Goal: Information Seeking & Learning: Learn about a topic

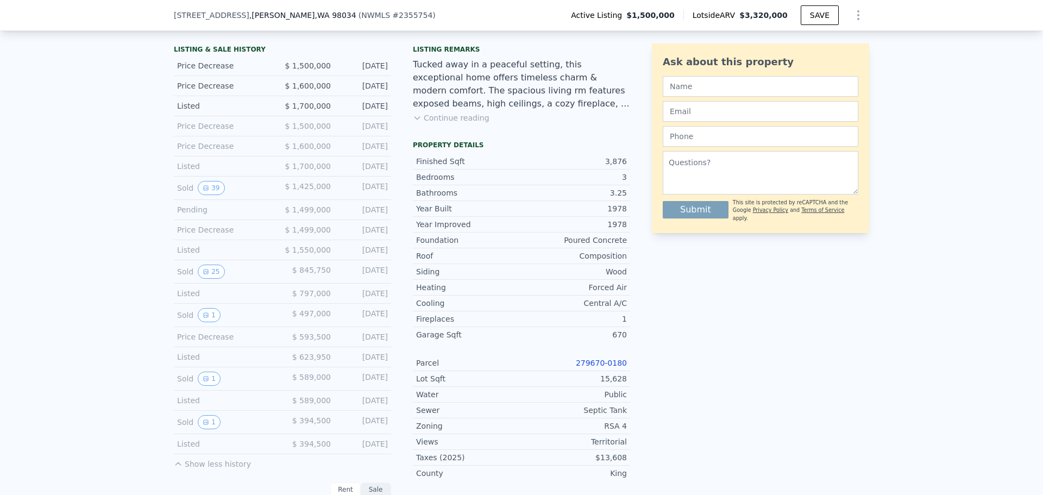
scroll to position [0, 4]
drag, startPoint x: 275, startPoint y: 261, endPoint x: 391, endPoint y: 260, distance: 115.2
click at [391, 260] on div "LISTING & SALE HISTORY Price Decrease $ 1,500,000 Aug 7, 2025 Price Decrease $ …" at bounding box center [402, 459] width 456 height 836
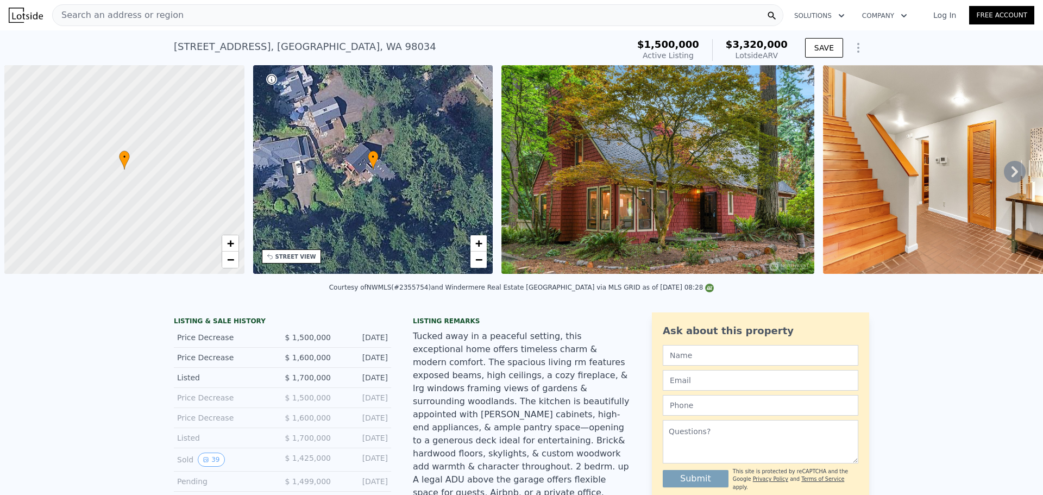
scroll to position [0, 4]
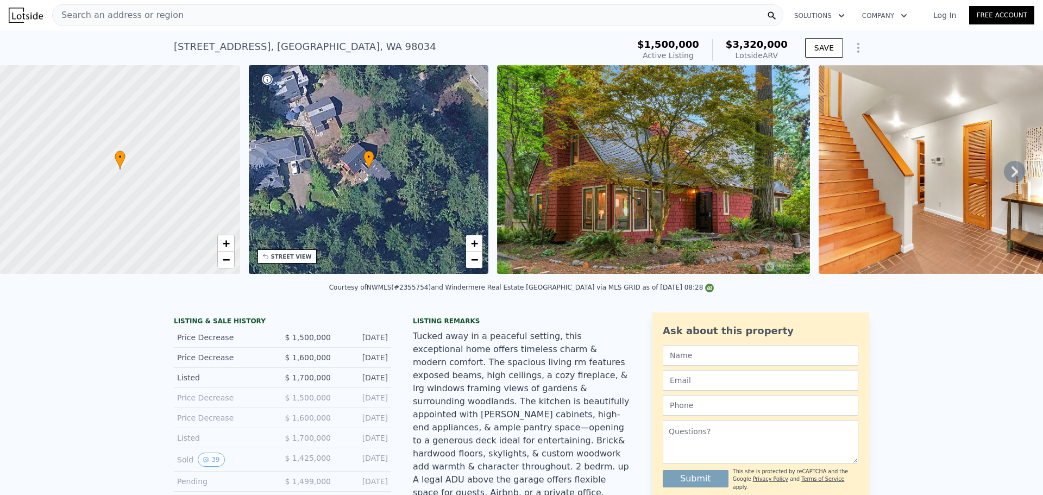
click at [861, 197] on img at bounding box center [975, 169] width 313 height 209
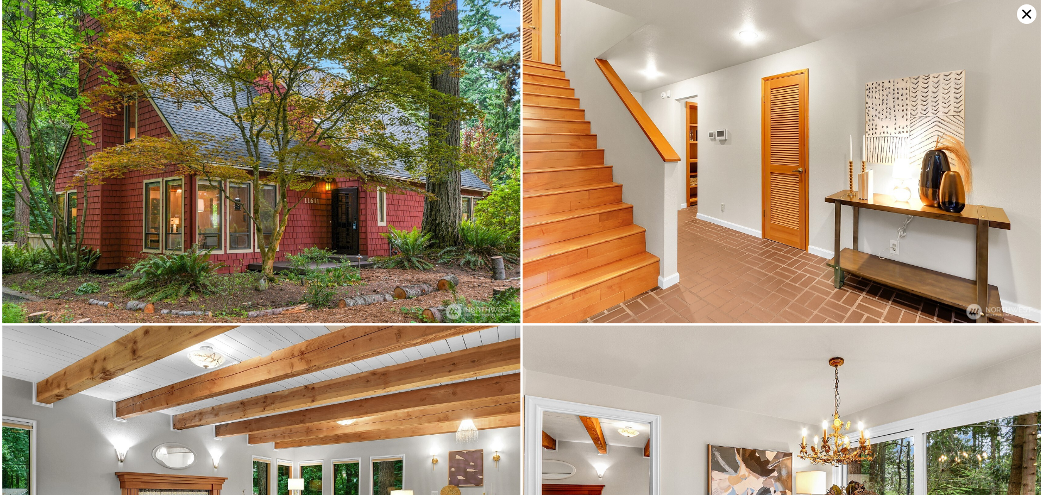
scroll to position [0, 0]
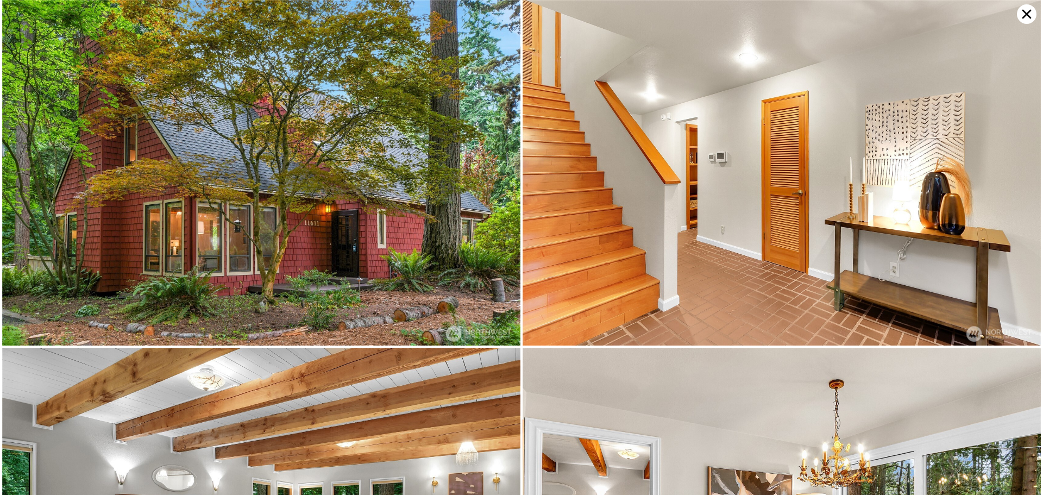
click at [1022, 11] on icon at bounding box center [1027, 14] width 20 height 20
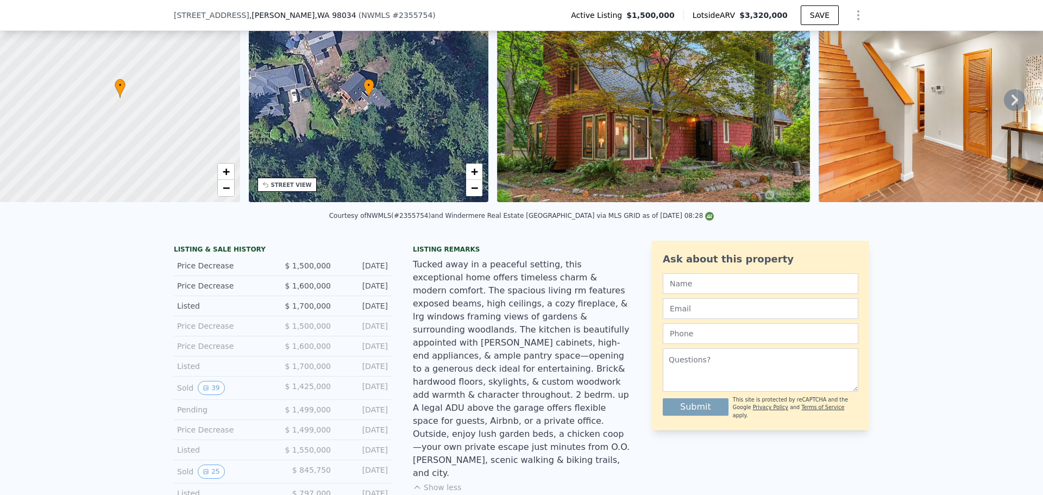
scroll to position [159, 0]
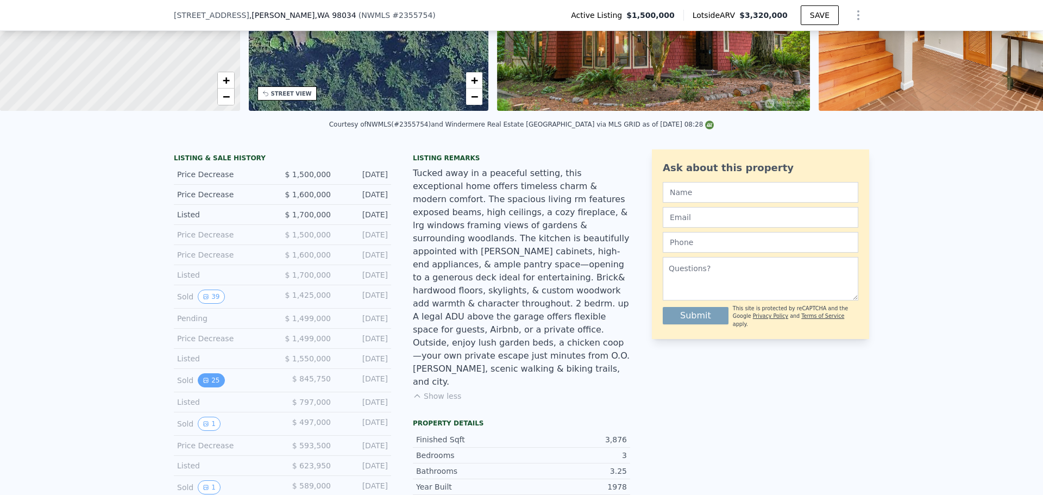
click at [206, 387] on button "25" at bounding box center [211, 380] width 27 height 14
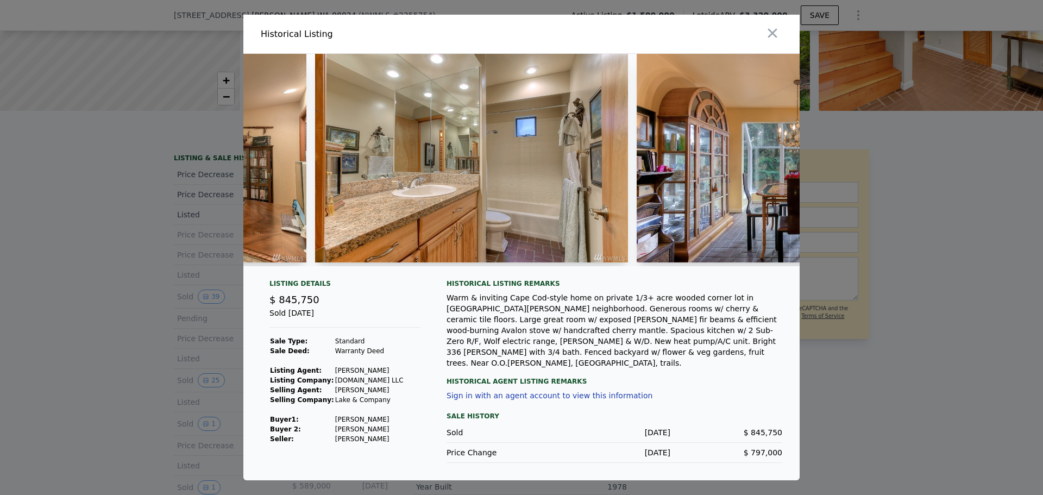
scroll to position [0, 2527]
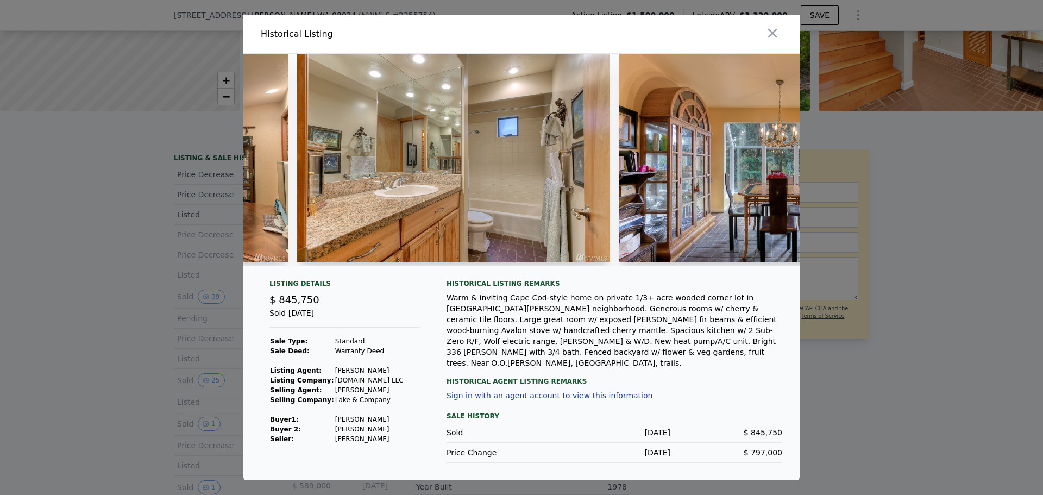
click at [985, 363] on div at bounding box center [521, 247] width 1043 height 495
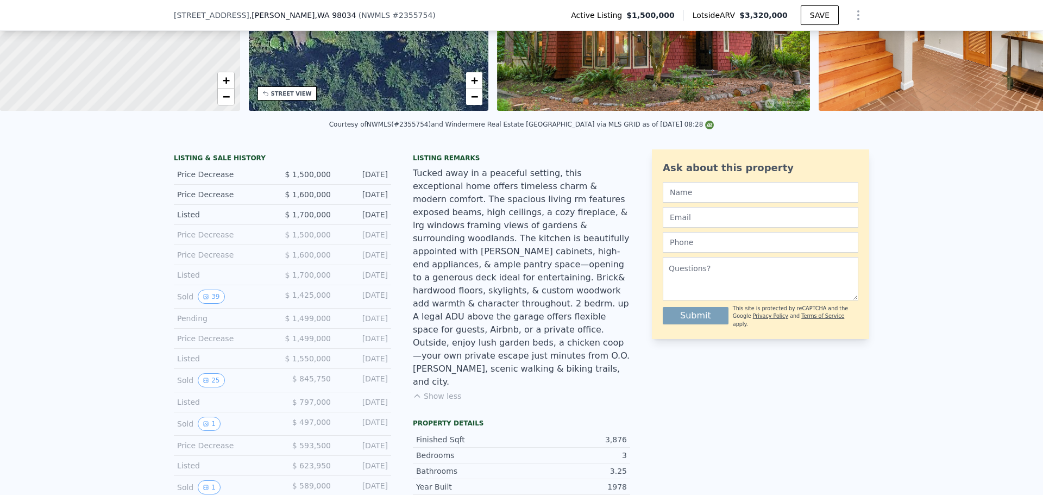
click at [751, 18] on span "$3,320,000" at bounding box center [763, 15] width 48 height 9
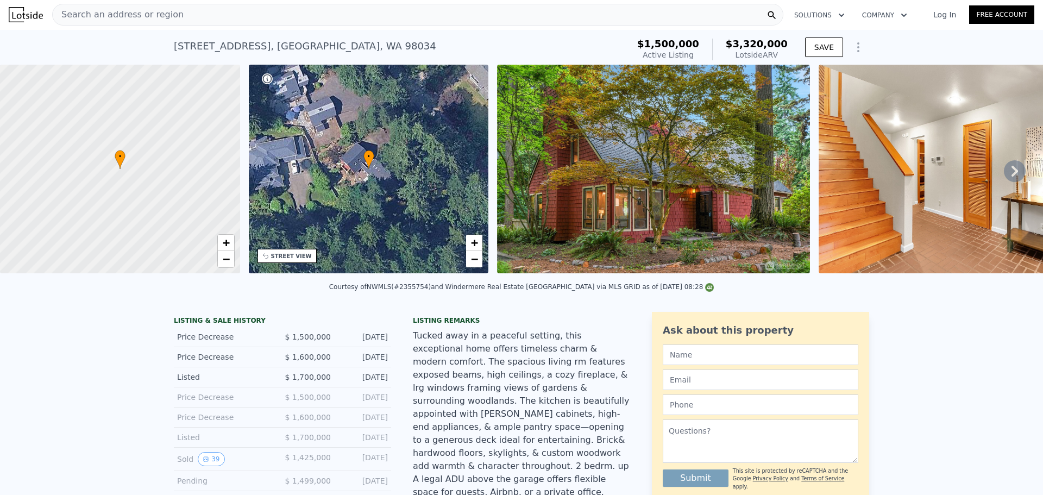
scroll to position [0, 0]
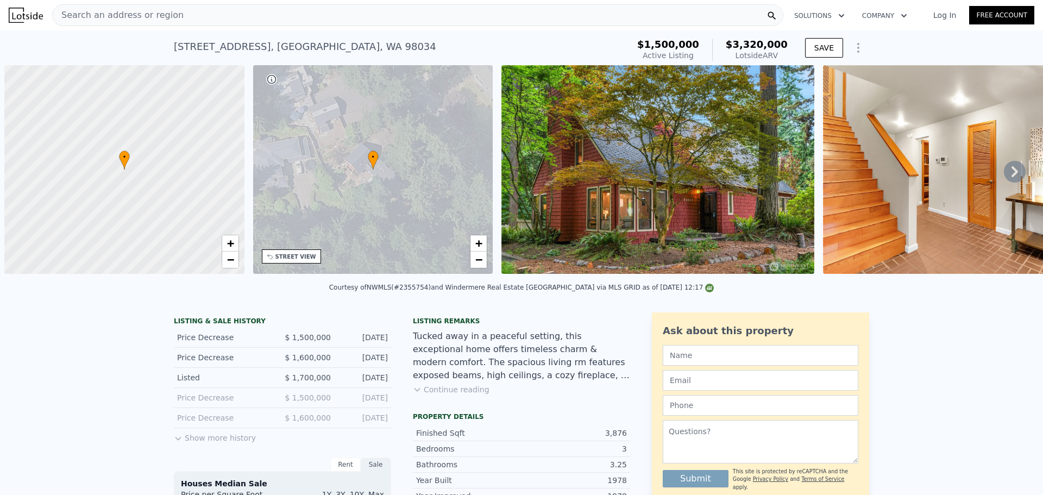
scroll to position [0, 4]
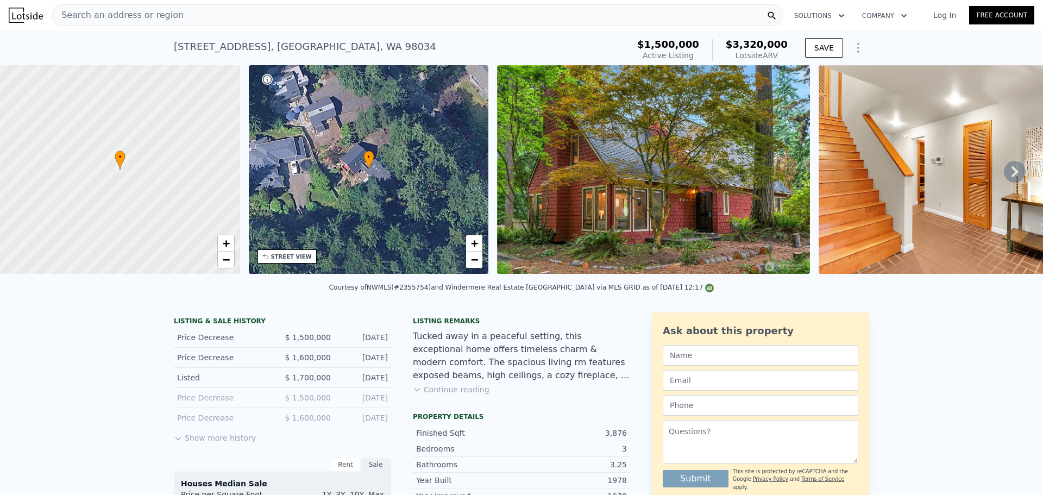
click at [226, 17] on div "Search an address or region" at bounding box center [417, 15] width 731 height 22
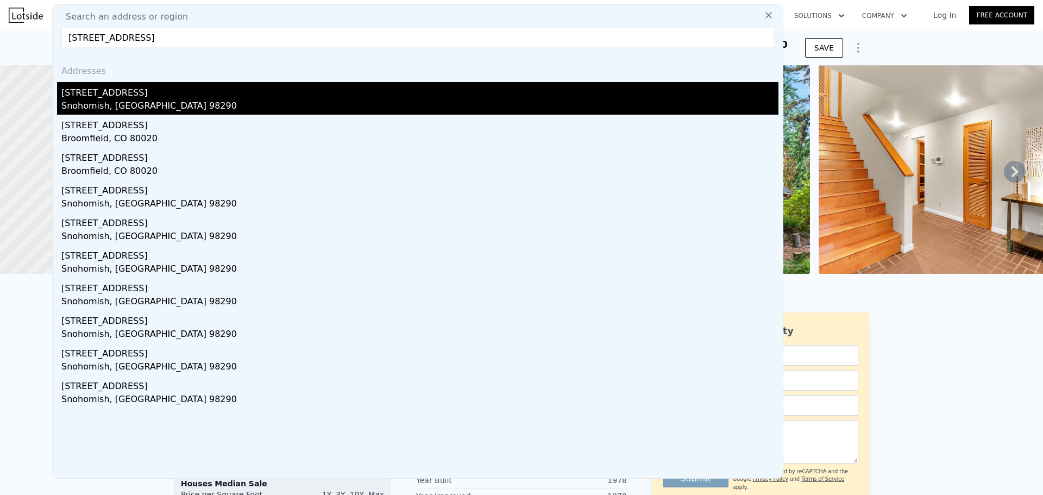
type input "426 union ave, sno"
click at [121, 98] on div "426 Union Ave" at bounding box center [419, 90] width 717 height 17
